Goal: Task Accomplishment & Management: Complete application form

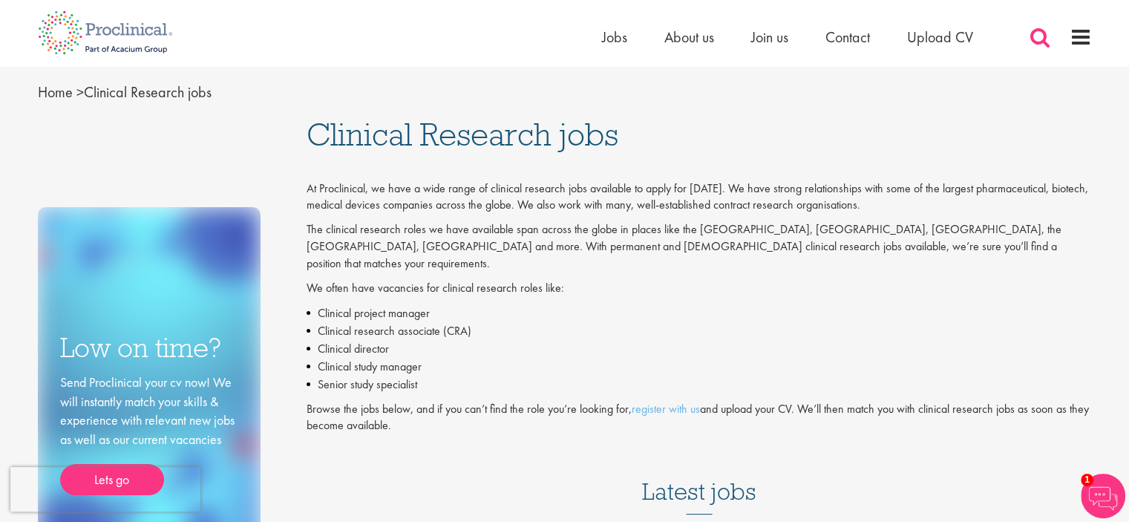
click at [1040, 35] on span at bounding box center [1040, 37] width 22 height 22
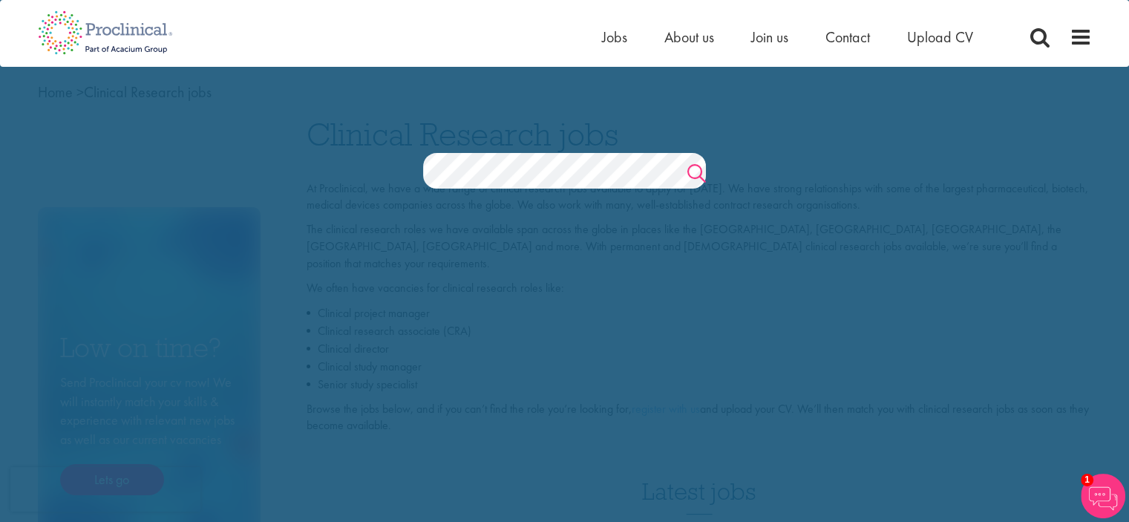
click at [699, 176] on link "Search" at bounding box center [696, 175] width 19 height 30
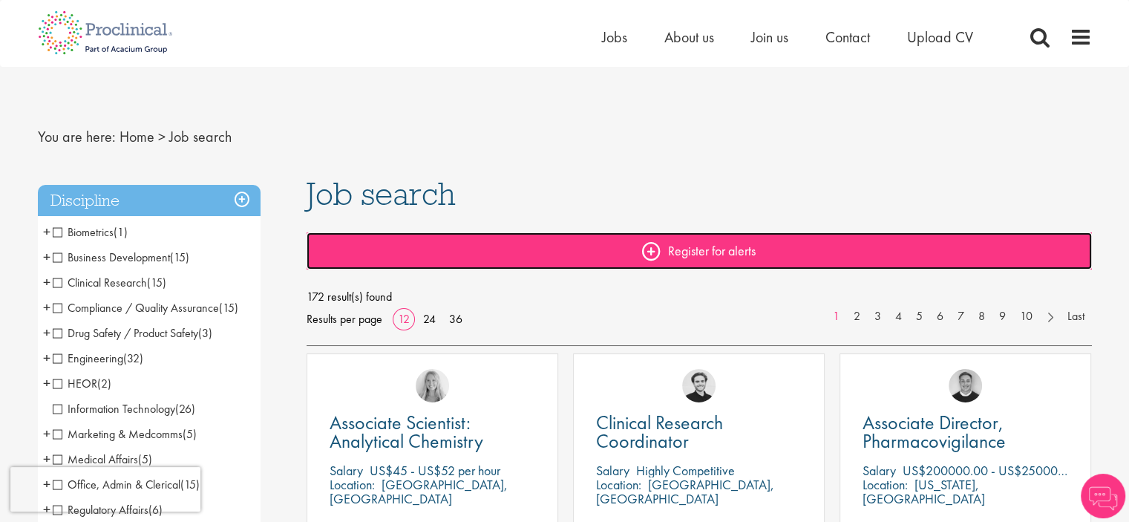
click at [453, 252] on link "Register for alerts" at bounding box center [699, 250] width 785 height 37
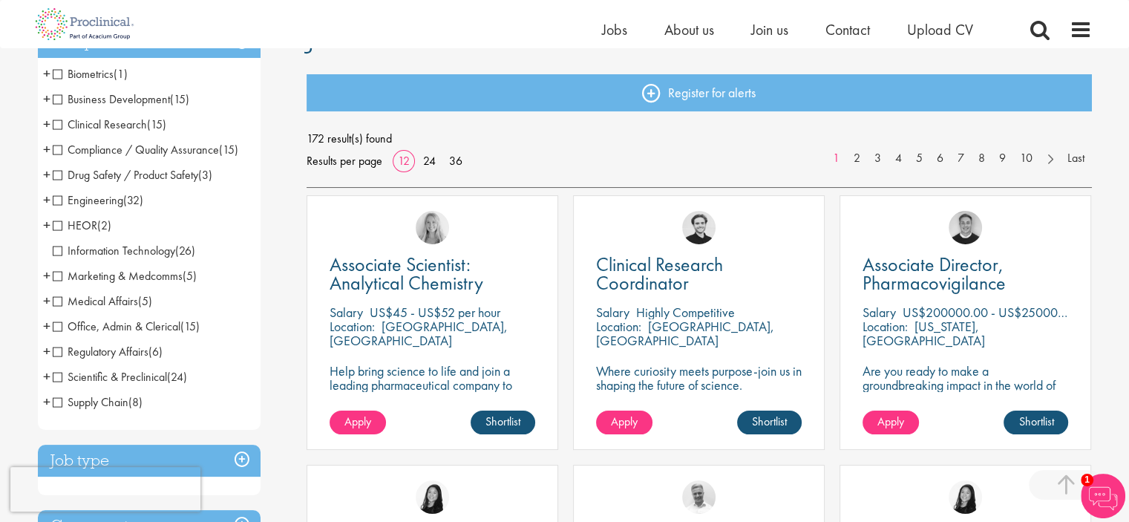
scroll to position [418, 0]
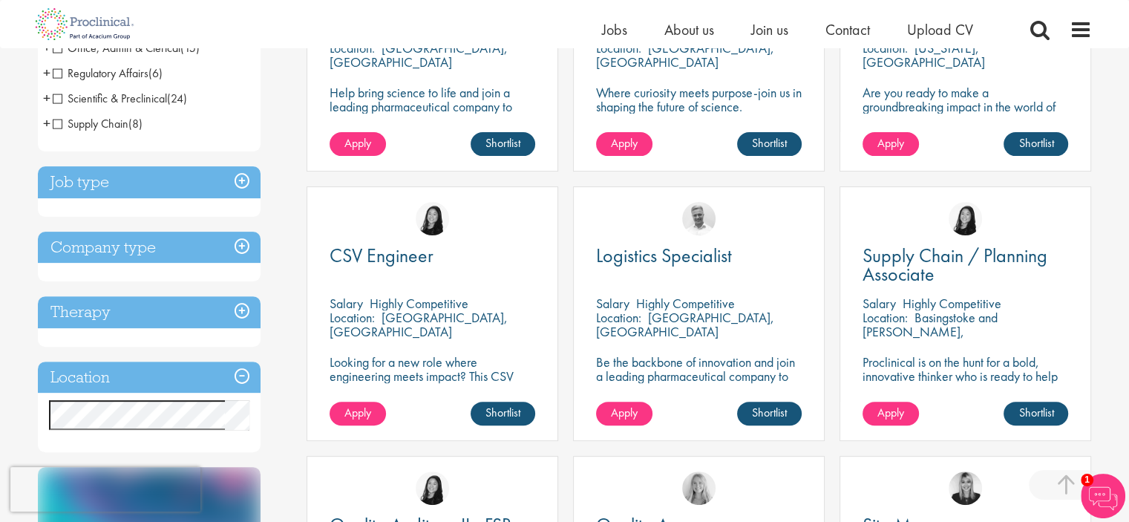
click at [137, 186] on h3 "Job type" at bounding box center [149, 182] width 223 height 32
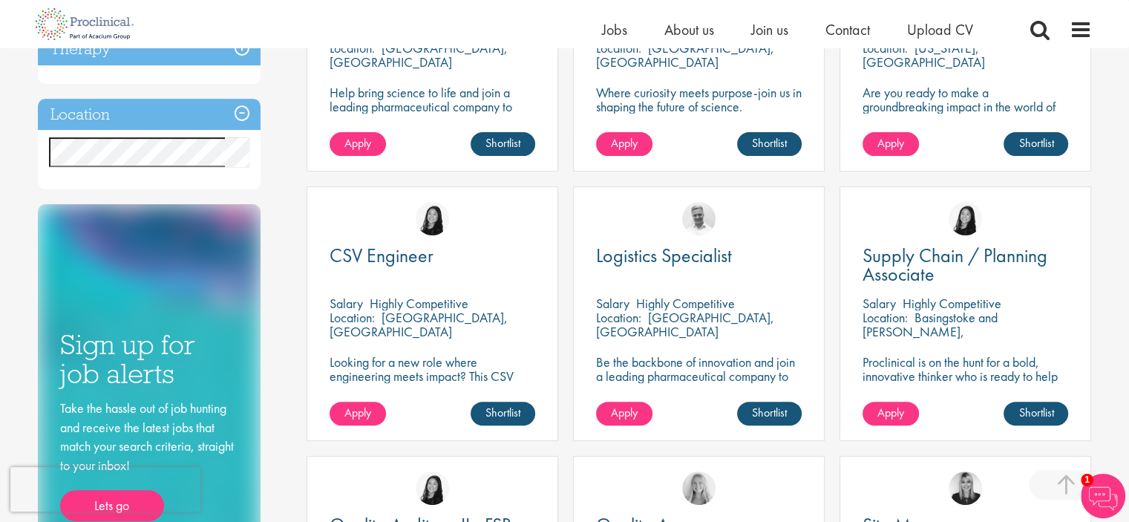
scroll to position [415, 0]
